Goal: Navigation & Orientation: Find specific page/section

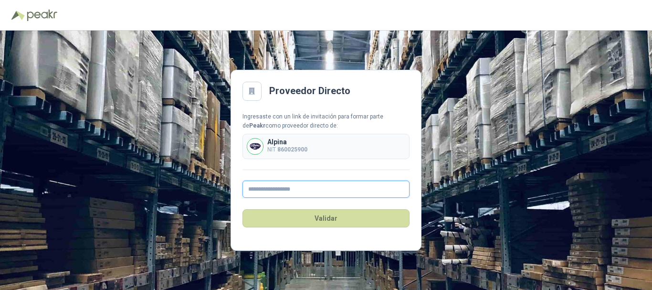
click at [292, 192] on input "text" at bounding box center [326, 189] width 167 height 17
click at [41, 22] on div at bounding box center [325, 15] width 629 height 15
click at [43, 18] on img at bounding box center [42, 15] width 31 height 11
click at [263, 187] on input "text" at bounding box center [326, 189] width 167 height 17
type input "**********"
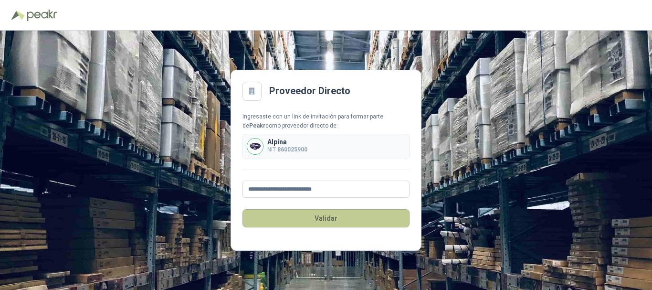
click at [315, 214] on button "Validar" at bounding box center [326, 218] width 167 height 18
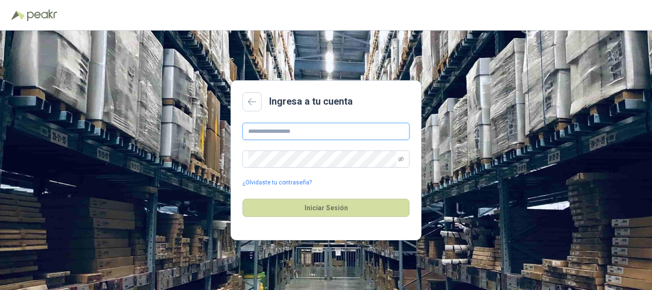
click at [315, 131] on input "text" at bounding box center [326, 131] width 167 height 17
type input "**********"
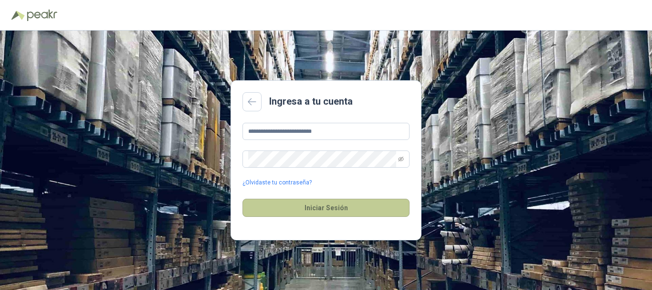
click at [326, 202] on button "Iniciar Sesión" at bounding box center [326, 208] width 167 height 18
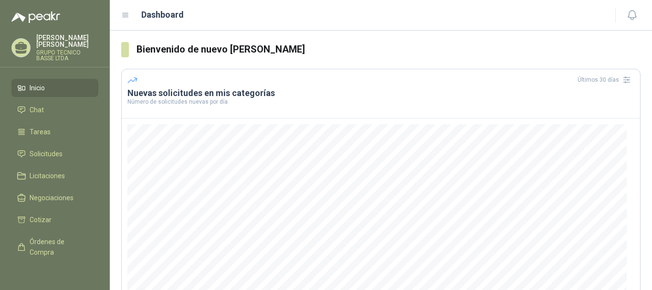
scroll to position [140, 0]
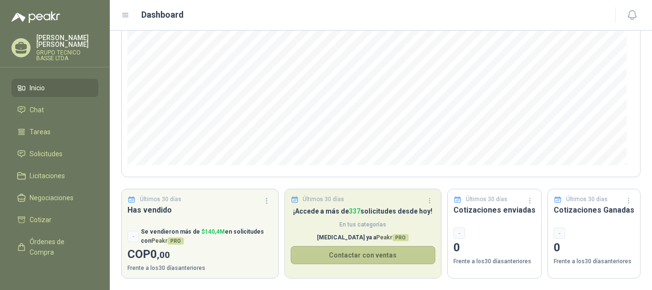
click at [351, 259] on button "Contactar con ventas" at bounding box center [363, 255] width 145 height 18
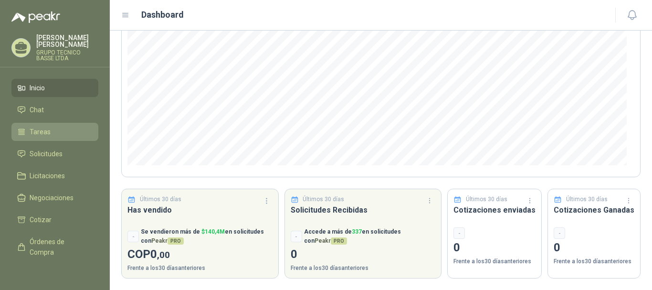
scroll to position [45, 0]
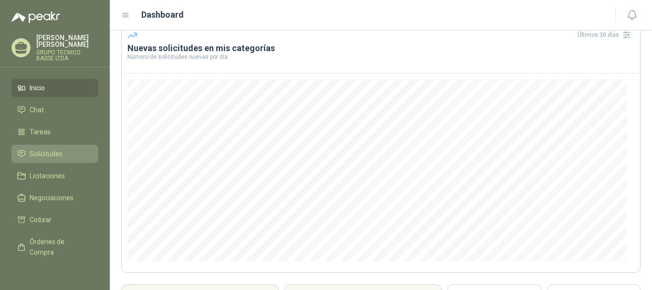
click at [31, 146] on link "Solicitudes" at bounding box center [54, 154] width 87 height 18
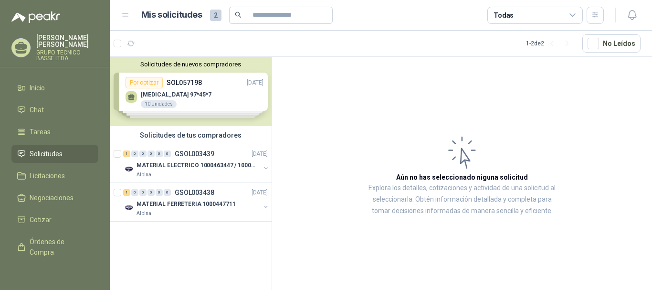
click at [197, 91] on div "Solicitudes de nuevos compradores Por cotizar SOL057198 [DATE] [MEDICAL_DATA] 9…" at bounding box center [191, 91] width 162 height 69
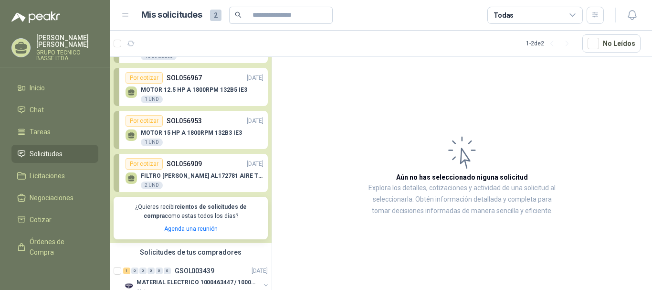
scroll to position [96, 0]
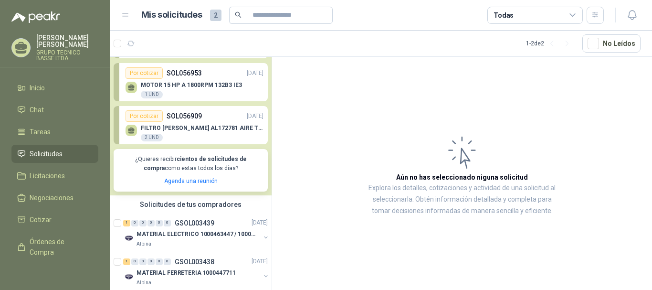
click at [235, 138] on div "FILTRO [PERSON_NAME] AL172781 AIRE TM13 2 UND" at bounding box center [202, 133] width 123 height 17
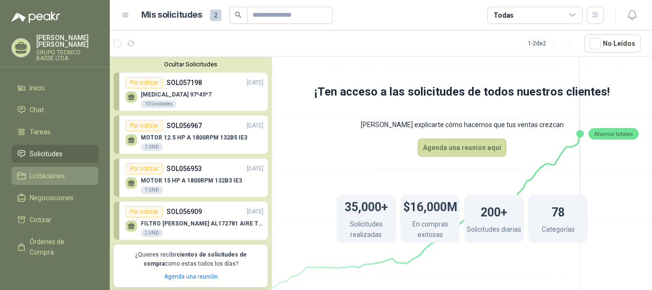
click at [44, 175] on span "Licitaciones" at bounding box center [47, 176] width 35 height 11
